Goal: Task Accomplishment & Management: Manage account settings

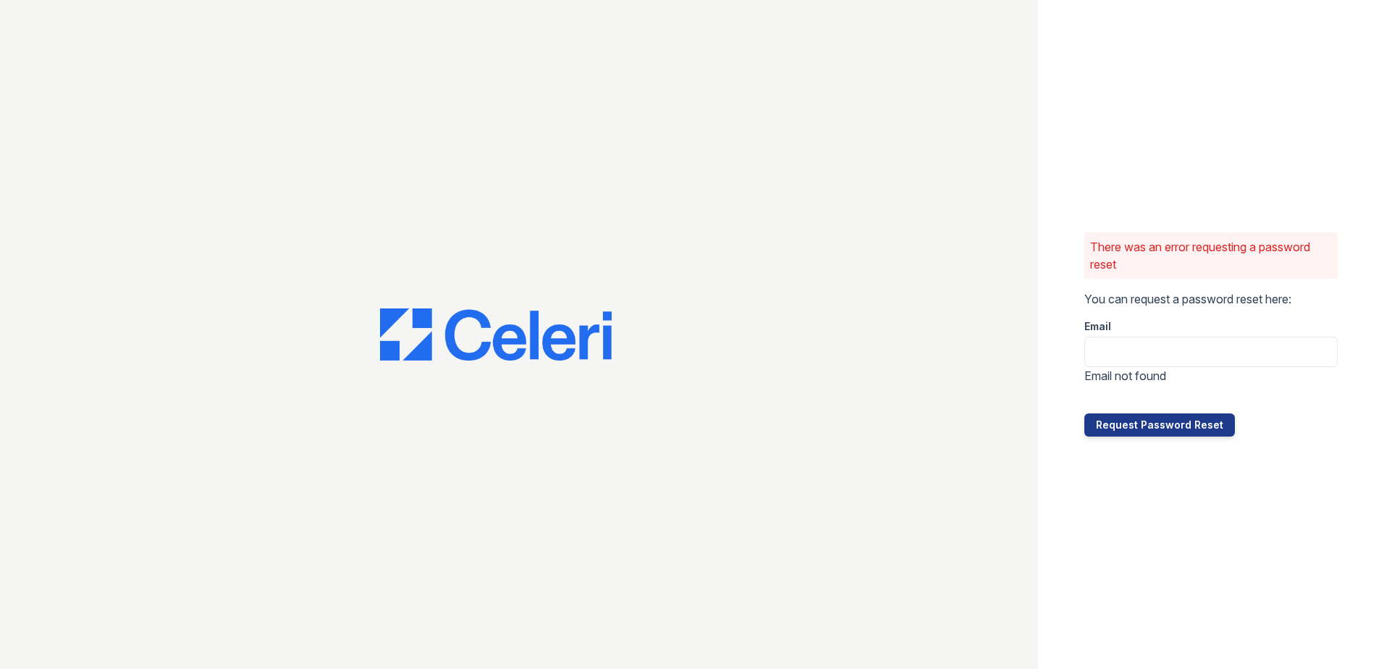
click at [15, 535] on div at bounding box center [519, 334] width 1038 height 669
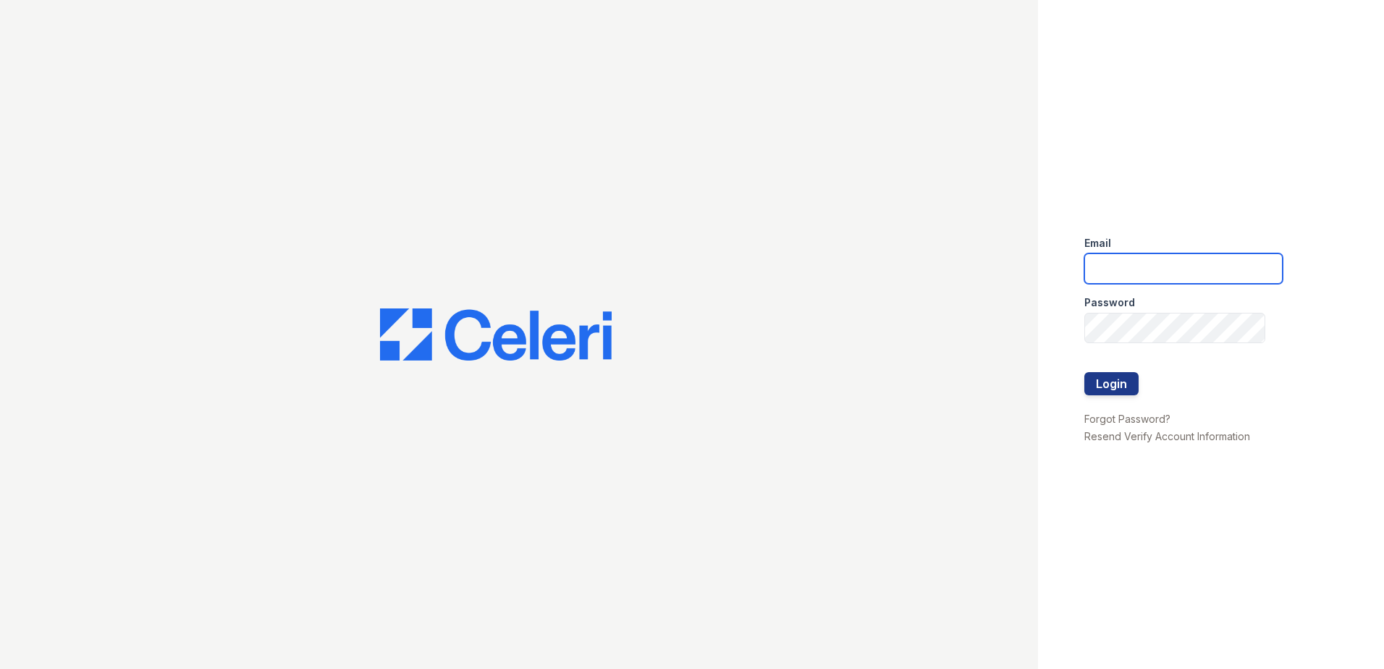
click at [1171, 277] on input "email" at bounding box center [1184, 268] width 198 height 30
type input "[EMAIL_ADDRESS][DOMAIN_NAME]"
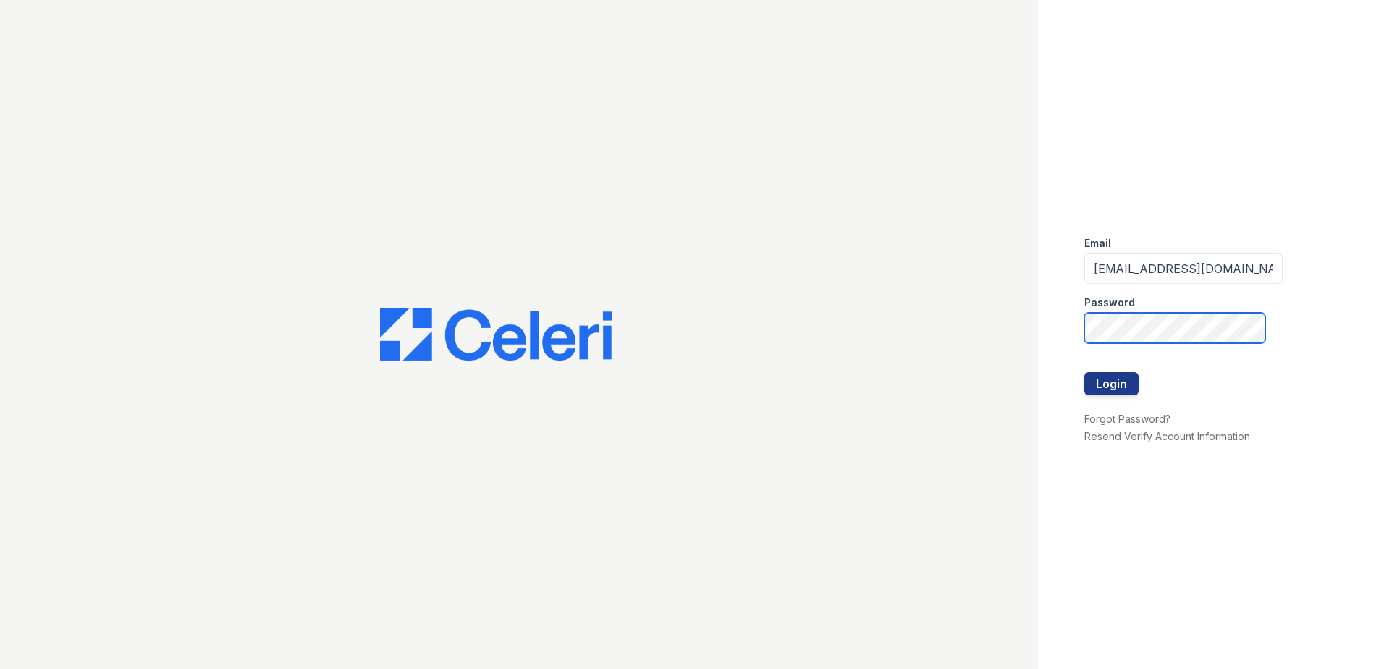
click at [1085, 372] on button "Login" at bounding box center [1112, 383] width 54 height 23
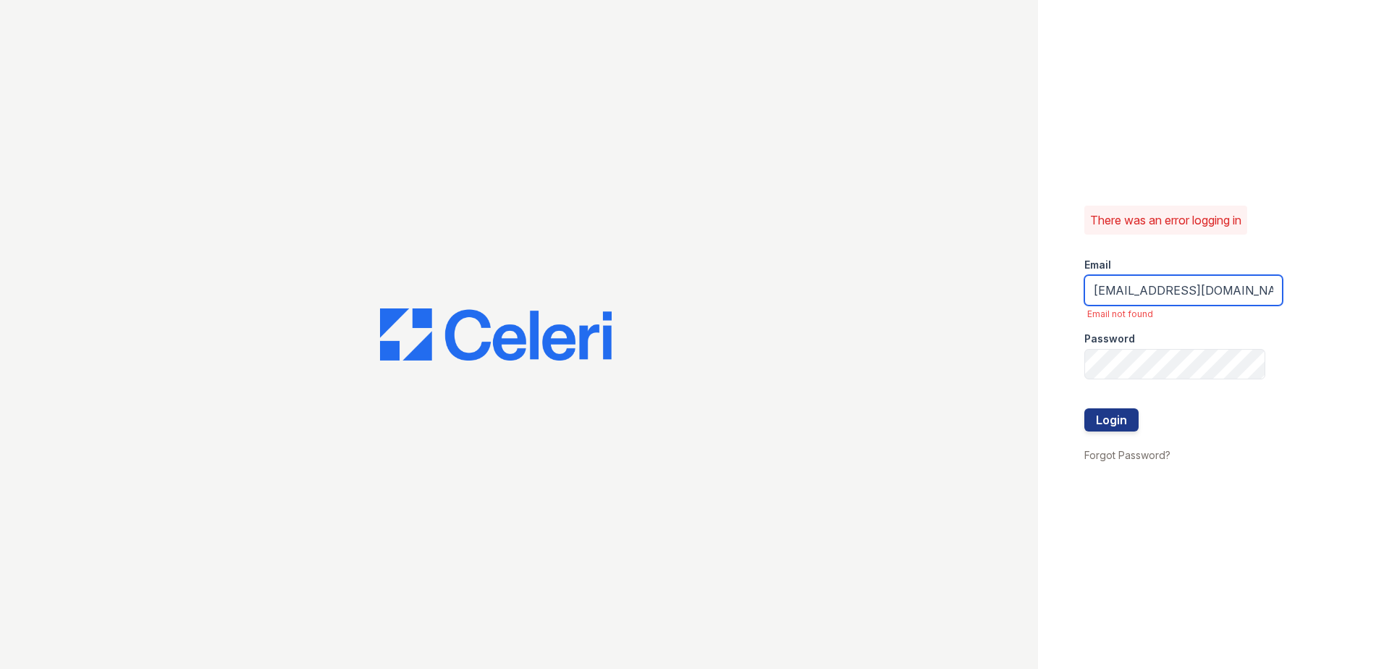
click at [1128, 286] on input "[EMAIL_ADDRESS][DOMAIN_NAME]" at bounding box center [1184, 290] width 198 height 30
click at [1140, 282] on input "[EMAIL_ADDRESS][DOMAIN_NAME]" at bounding box center [1184, 290] width 198 height 30
type input "[EMAIL_ADDRESS][DOMAIN_NAME]"
click at [1136, 295] on input "[EMAIL_ADDRESS][DOMAIN_NAME]" at bounding box center [1184, 290] width 198 height 30
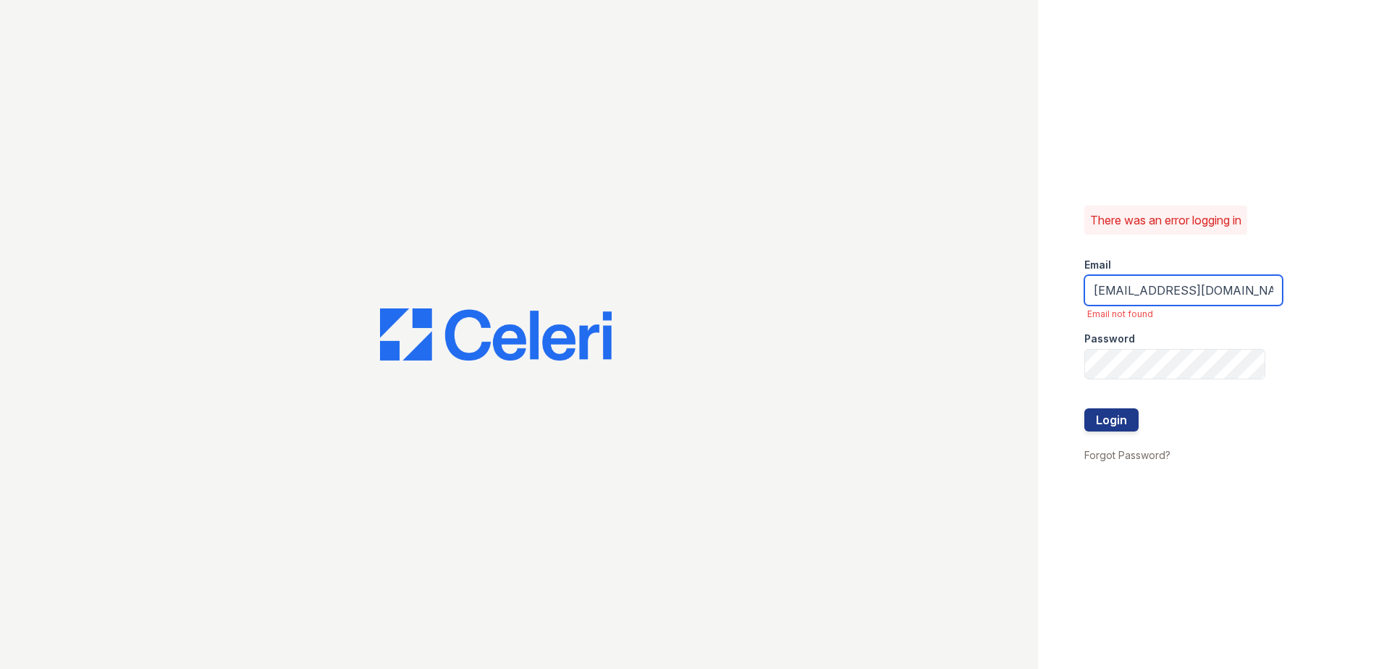
click at [1136, 295] on input "khickmann@trinity-pm.com" at bounding box center [1184, 290] width 198 height 30
click at [1136, 295] on input "n" at bounding box center [1184, 290] width 198 height 30
type input "northoaklofts@trinity-pm.com"
click at [1120, 432] on div at bounding box center [1184, 439] width 198 height 14
click at [1115, 419] on button "Login" at bounding box center [1112, 419] width 54 height 23
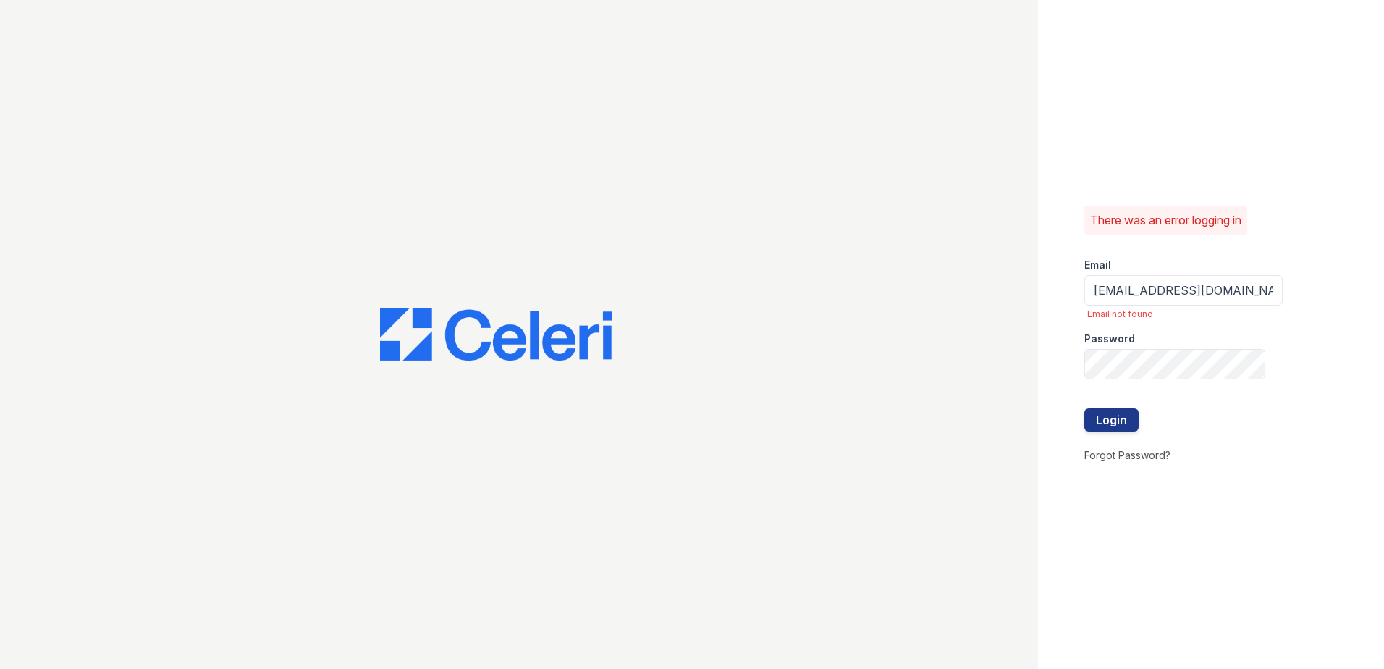
click at [1126, 457] on link "Forgot Password?" at bounding box center [1128, 455] width 86 height 12
